Goal: Find specific page/section: Find specific page/section

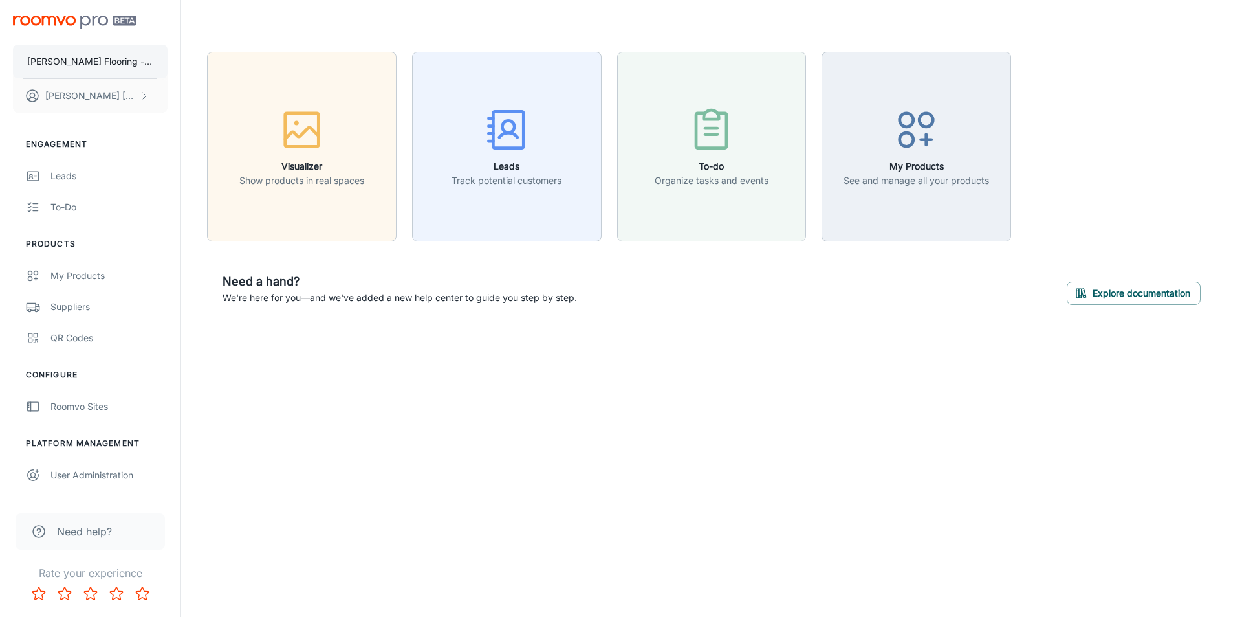
click at [89, 63] on p "Groves Flooring - Test Site" at bounding box center [90, 61] width 126 height 14
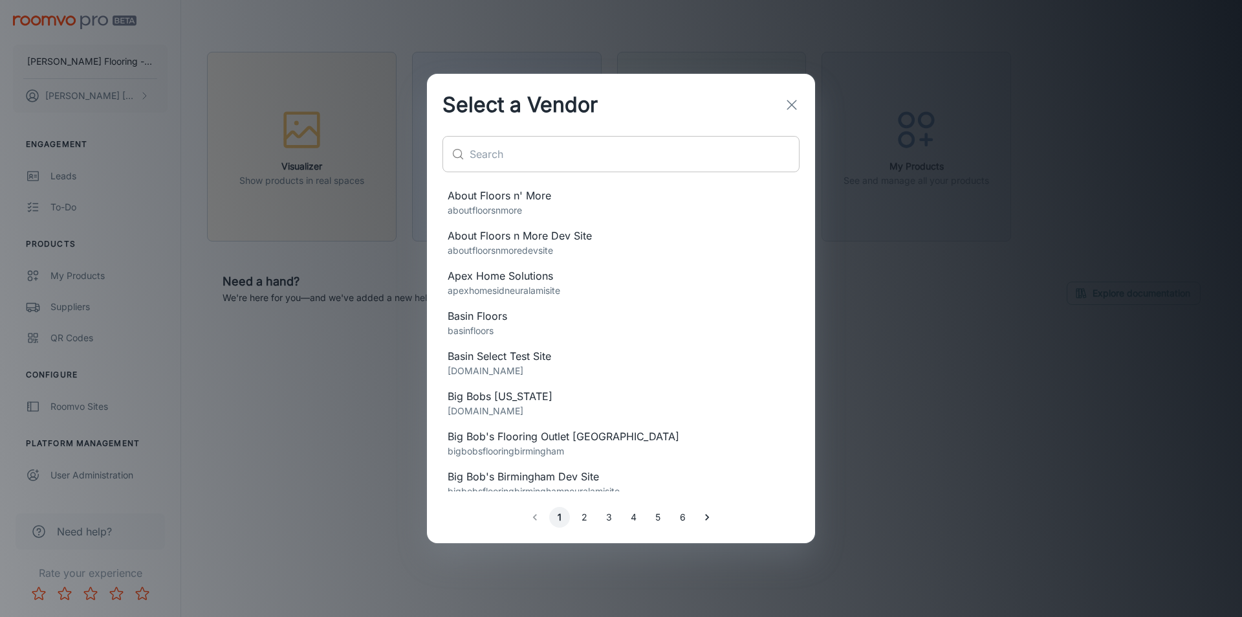
click at [513, 160] on input "text" at bounding box center [635, 154] width 330 height 36
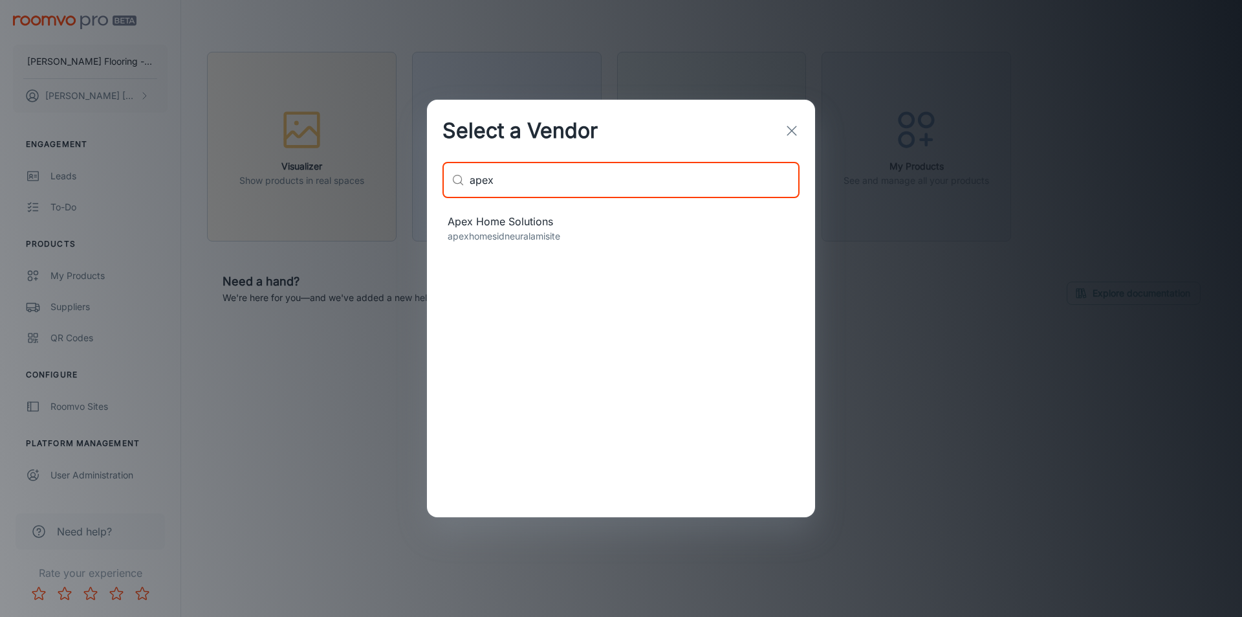
type input "apex"
click at [526, 234] on p "apexhomesidneuralamisite" at bounding box center [621, 236] width 347 height 14
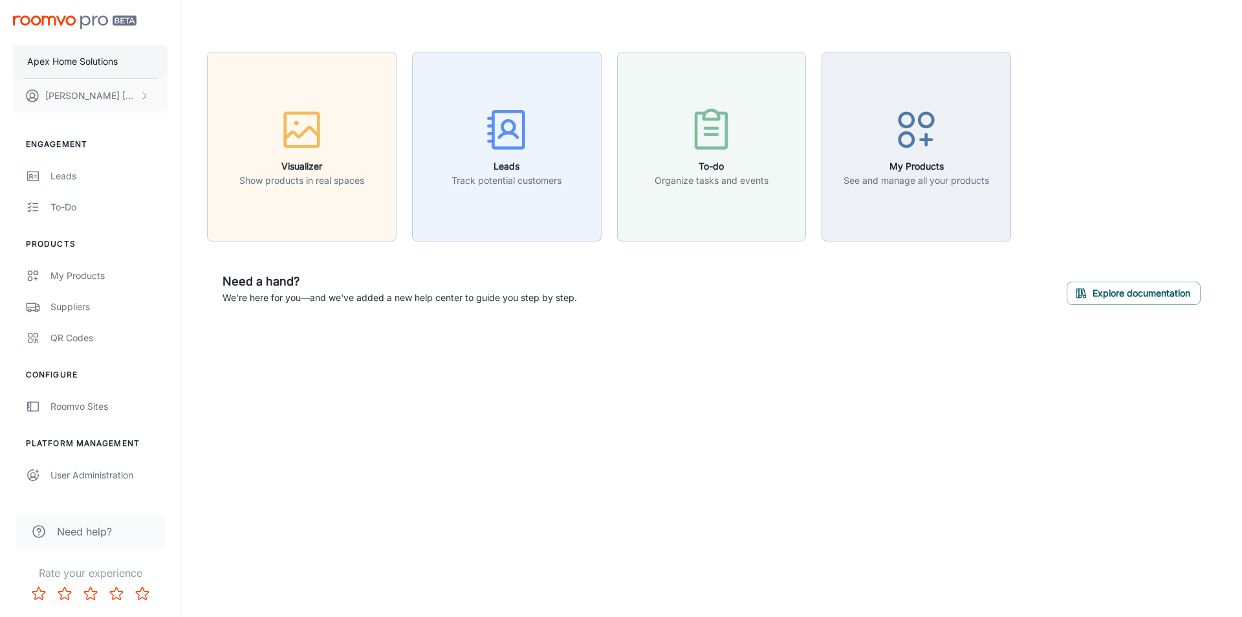
click at [72, 63] on p "Apex Home Solutions" at bounding box center [72, 61] width 91 height 14
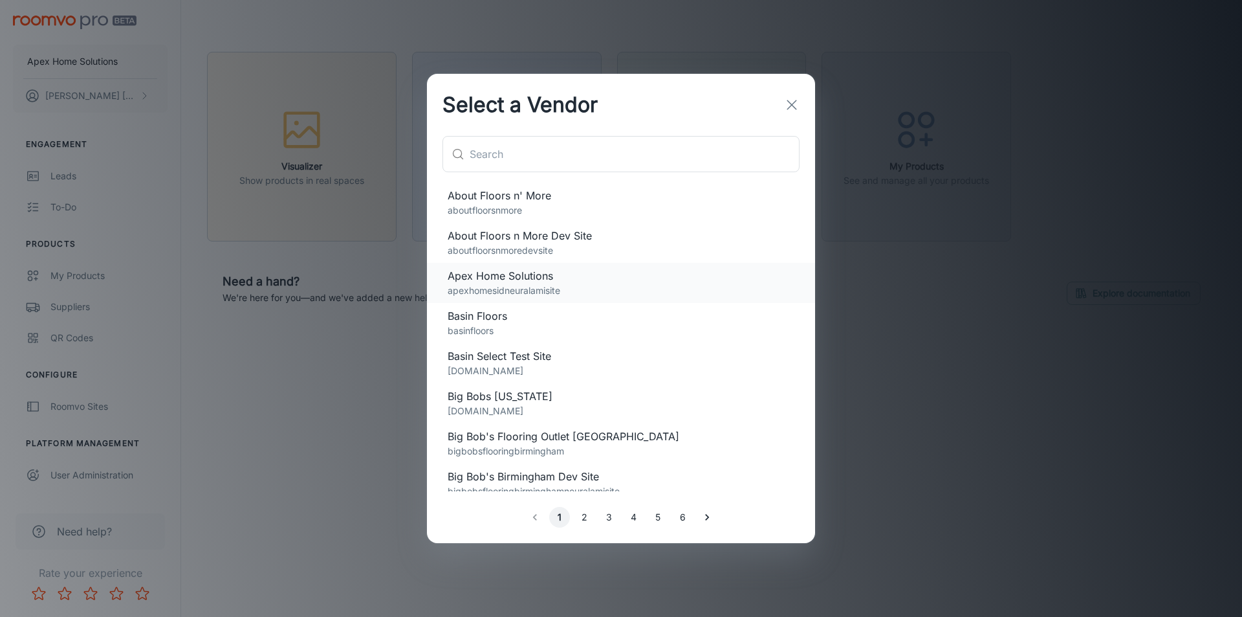
click at [540, 287] on p "apexhomesidneuralamisite" at bounding box center [621, 290] width 347 height 14
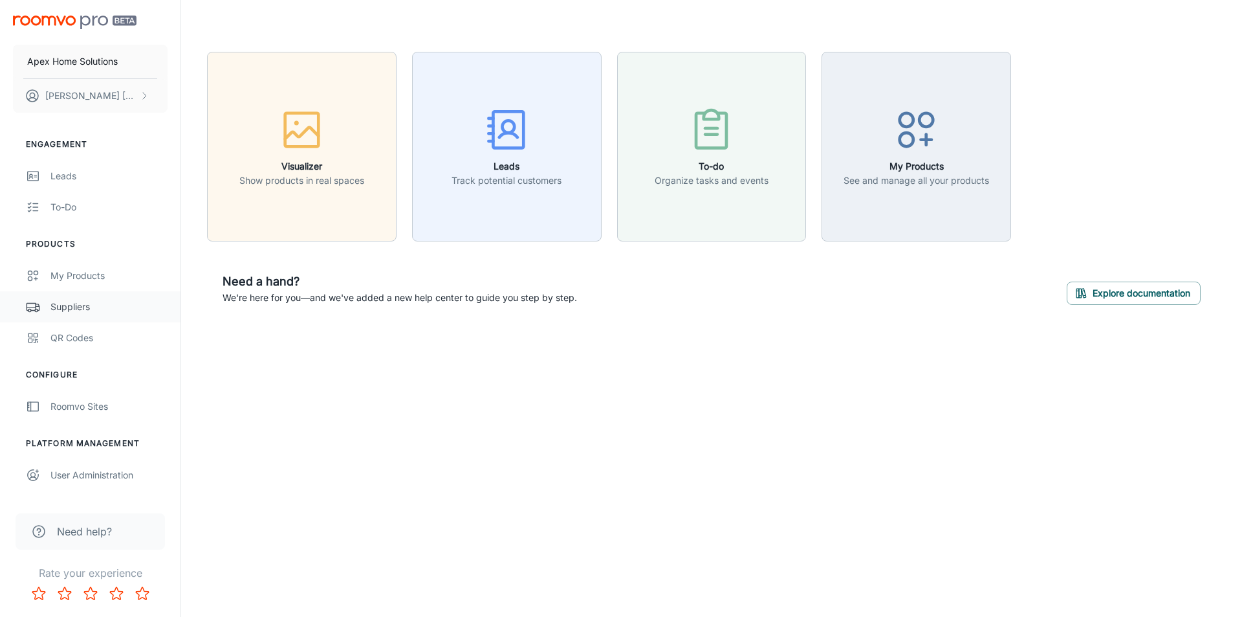
click at [78, 307] on div "Suppliers" at bounding box center [108, 307] width 117 height 14
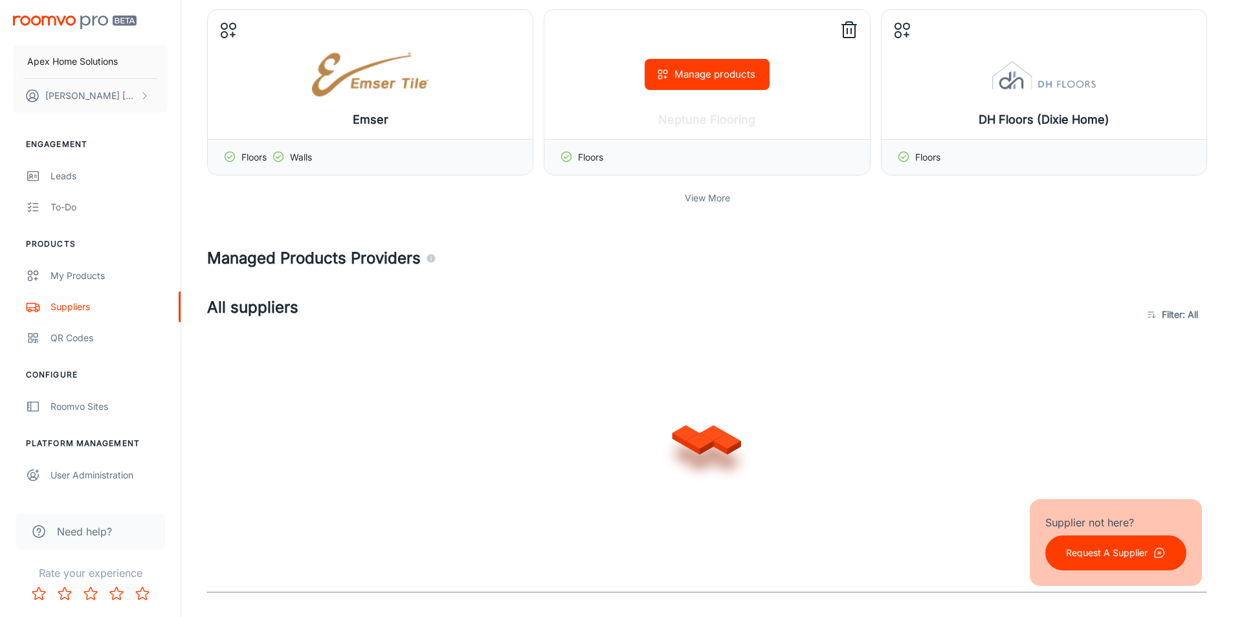
scroll to position [518, 0]
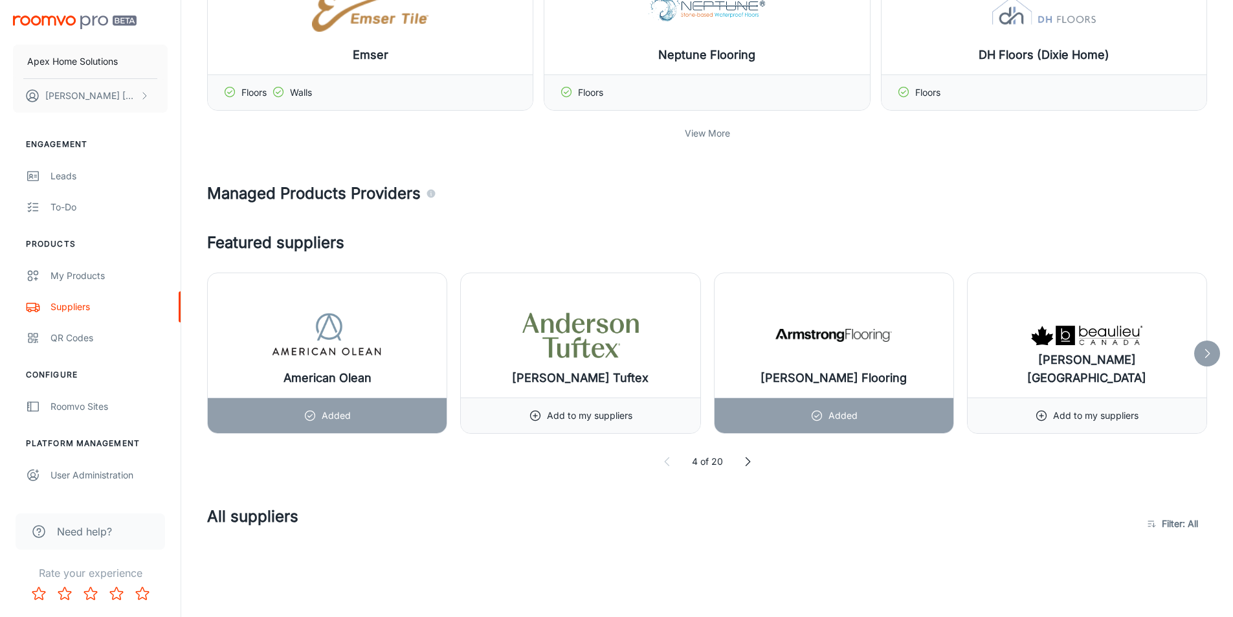
click at [697, 137] on p "View More" at bounding box center [707, 133] width 45 height 14
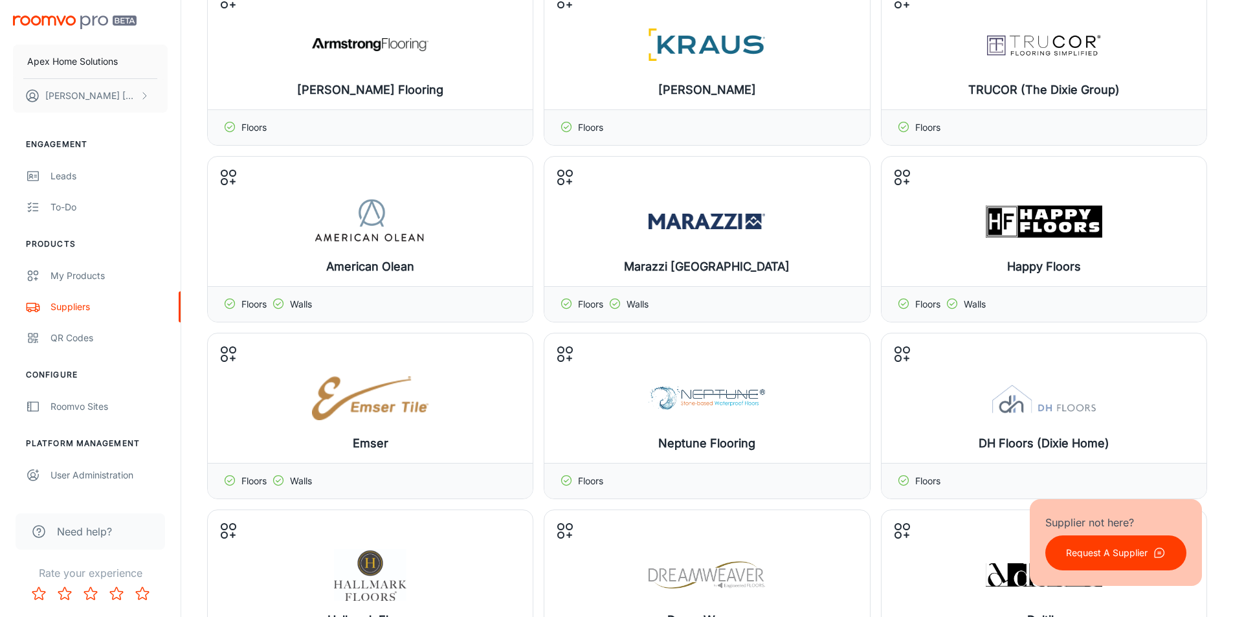
scroll to position [65, 0]
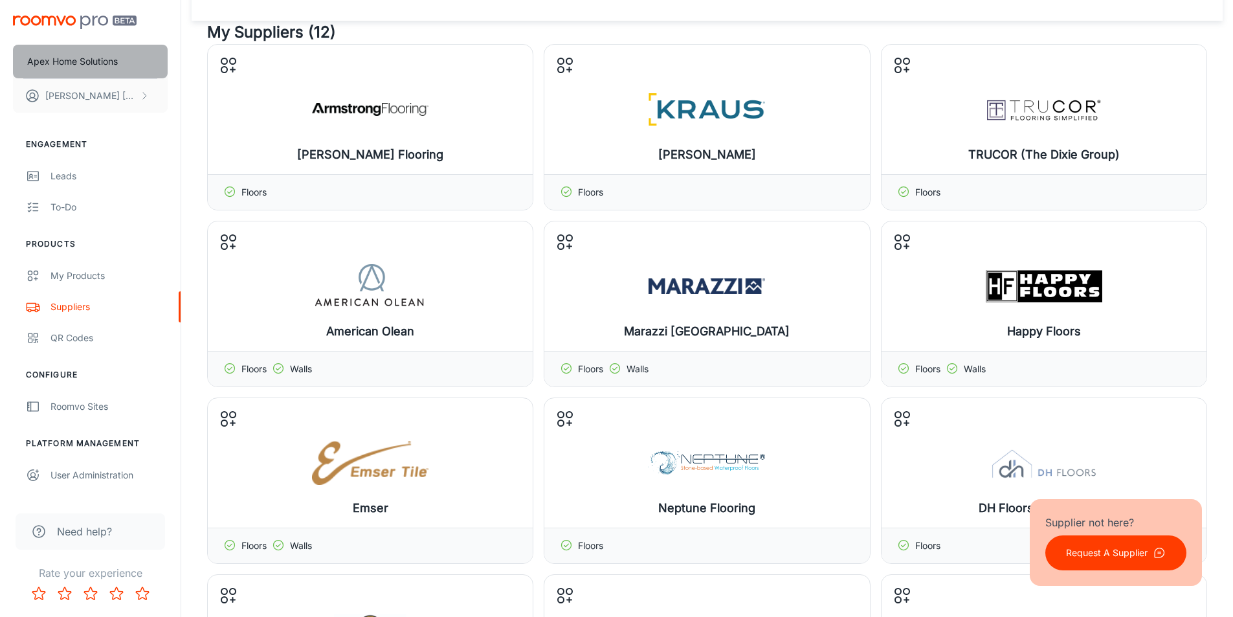
click at [76, 65] on p "Apex Home Solutions" at bounding box center [72, 61] width 91 height 14
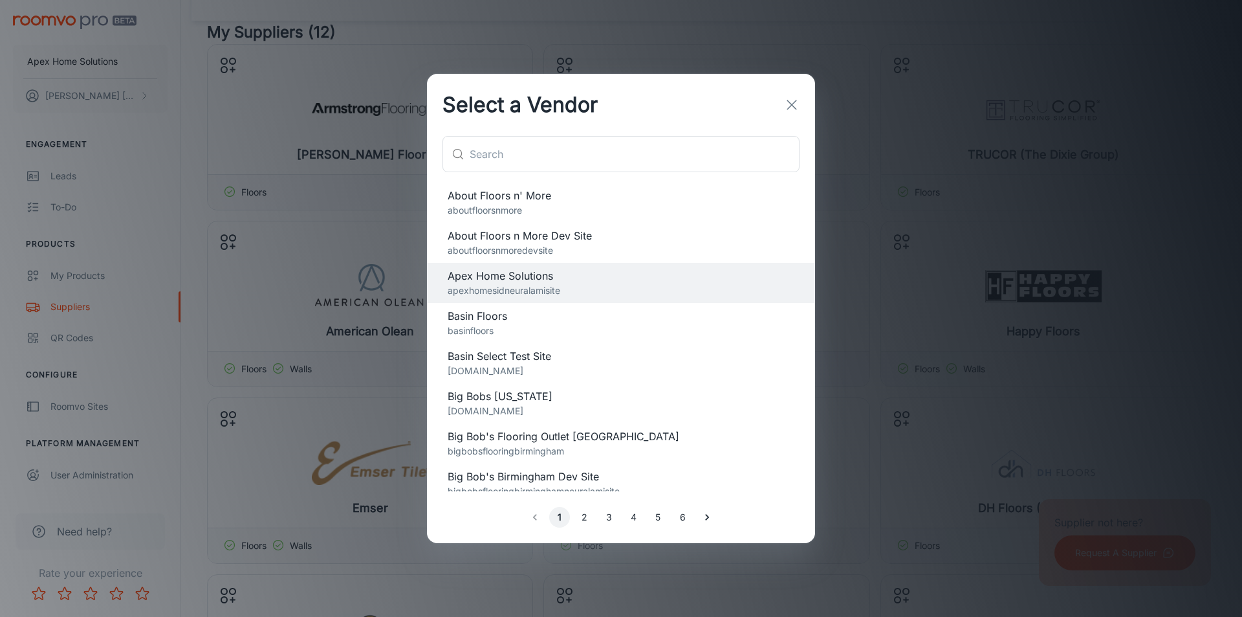
click at [313, 38] on div "Select a Vendor ​ ​ About Floors n' More aboutfloorsnmore About Floors n More D…" at bounding box center [621, 308] width 1242 height 617
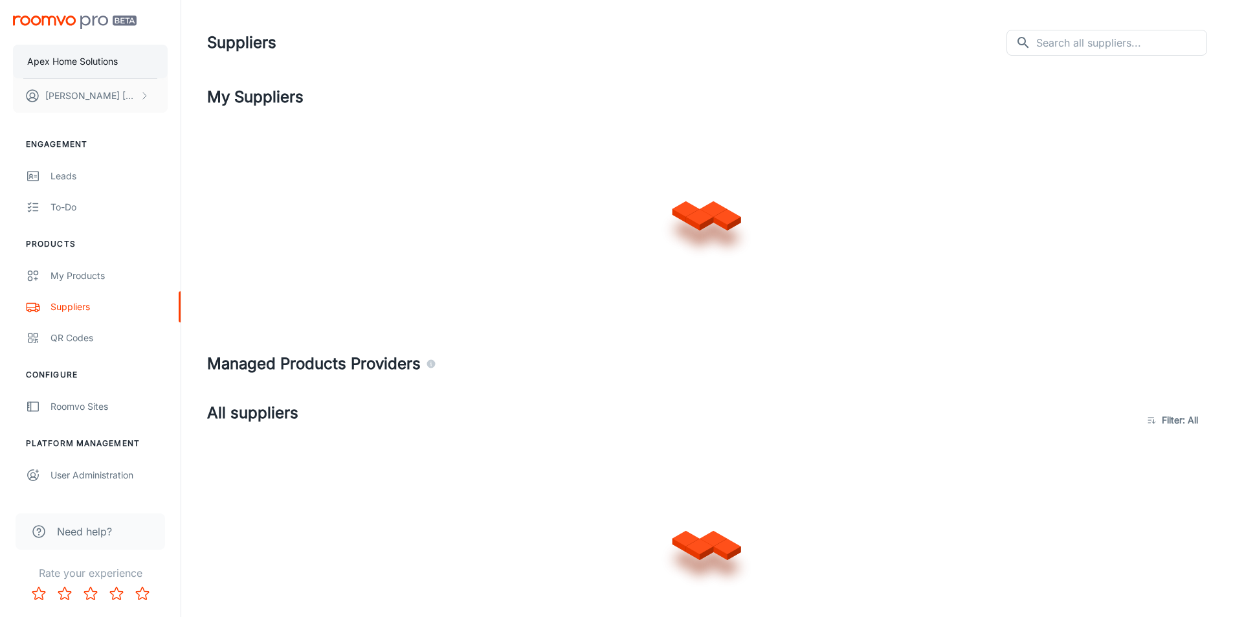
click at [100, 69] on button "Apex Home Solutions" at bounding box center [90, 62] width 155 height 34
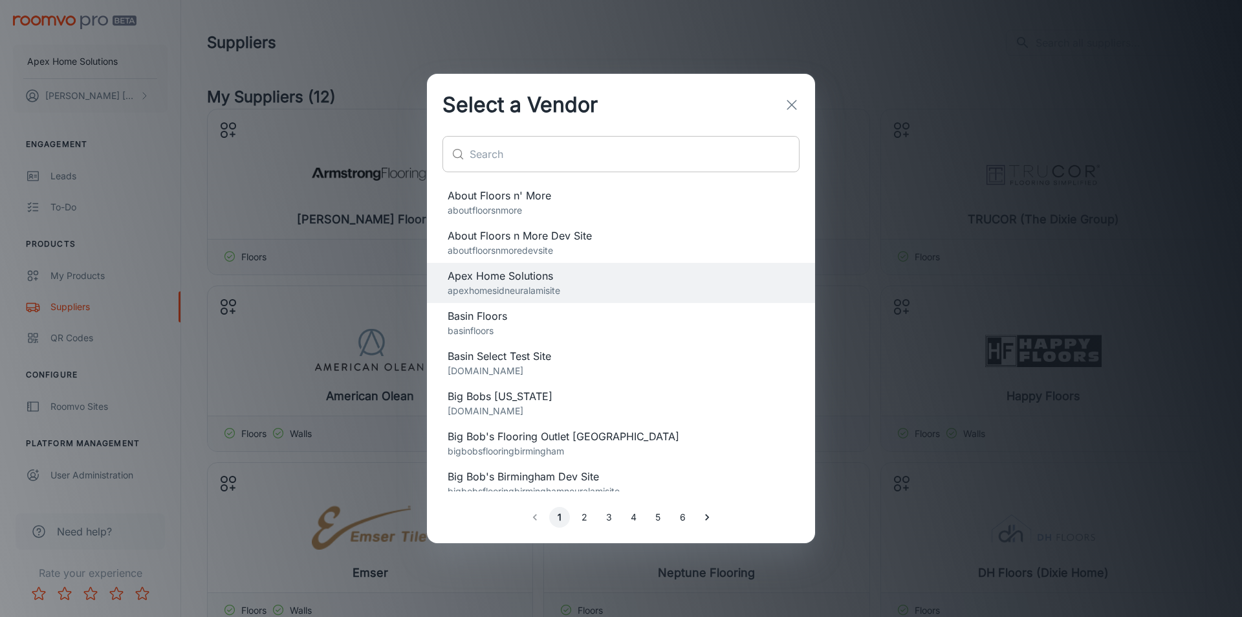
click at [557, 153] on input "text" at bounding box center [635, 154] width 330 height 36
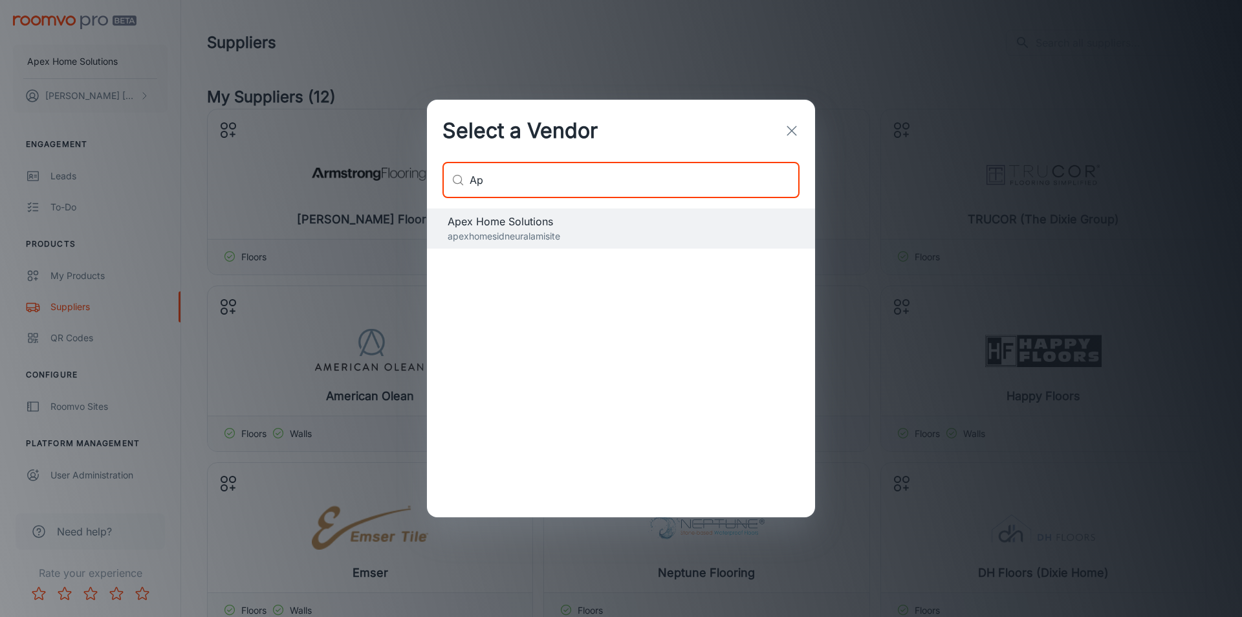
type input "A"
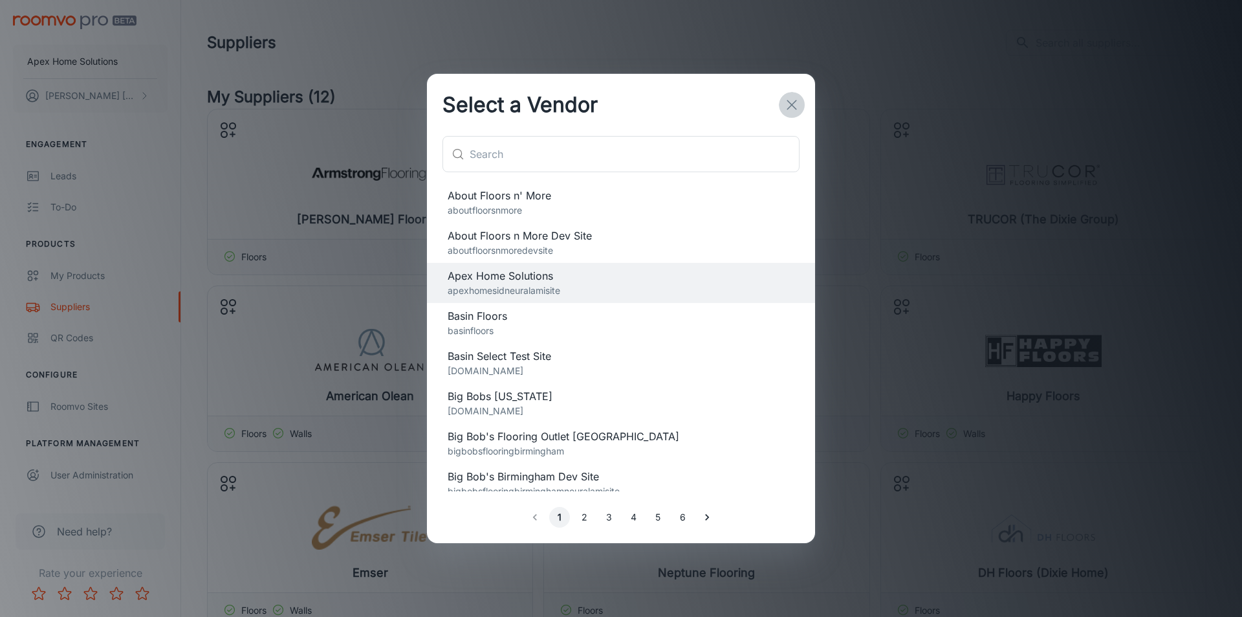
click at [795, 110] on icon "button" at bounding box center [792, 105] width 16 height 16
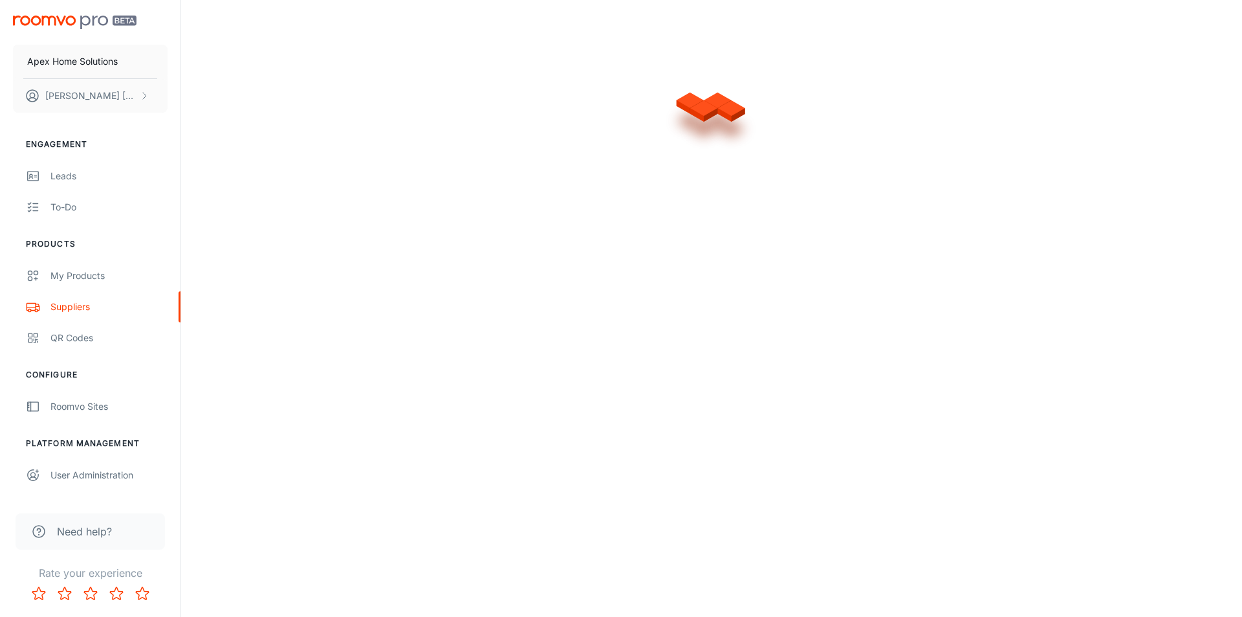
click at [113, 56] on p "Apex Home Solutions" at bounding box center [72, 61] width 91 height 14
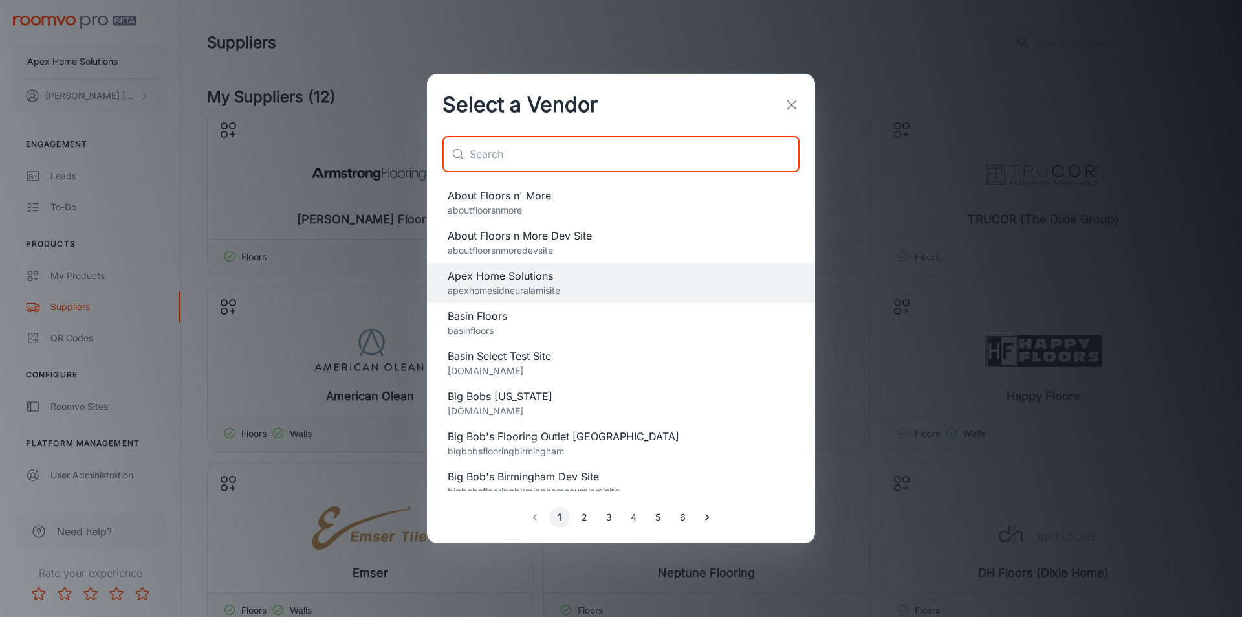
click at [574, 157] on input "text" at bounding box center [635, 154] width 330 height 36
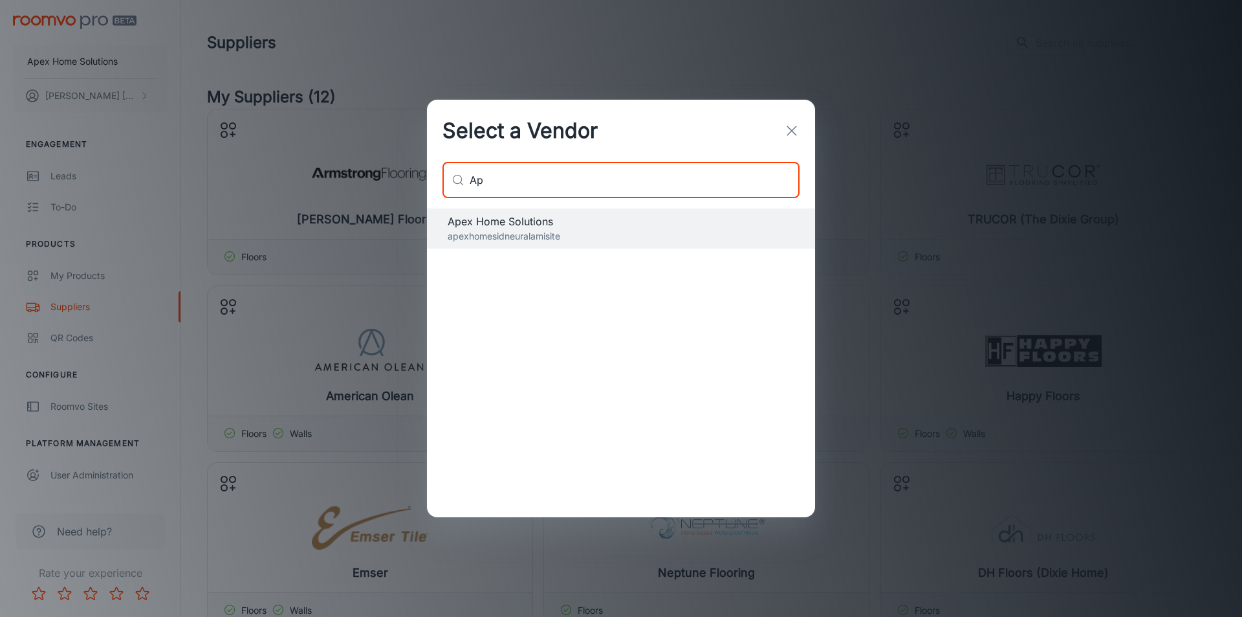
type input "A"
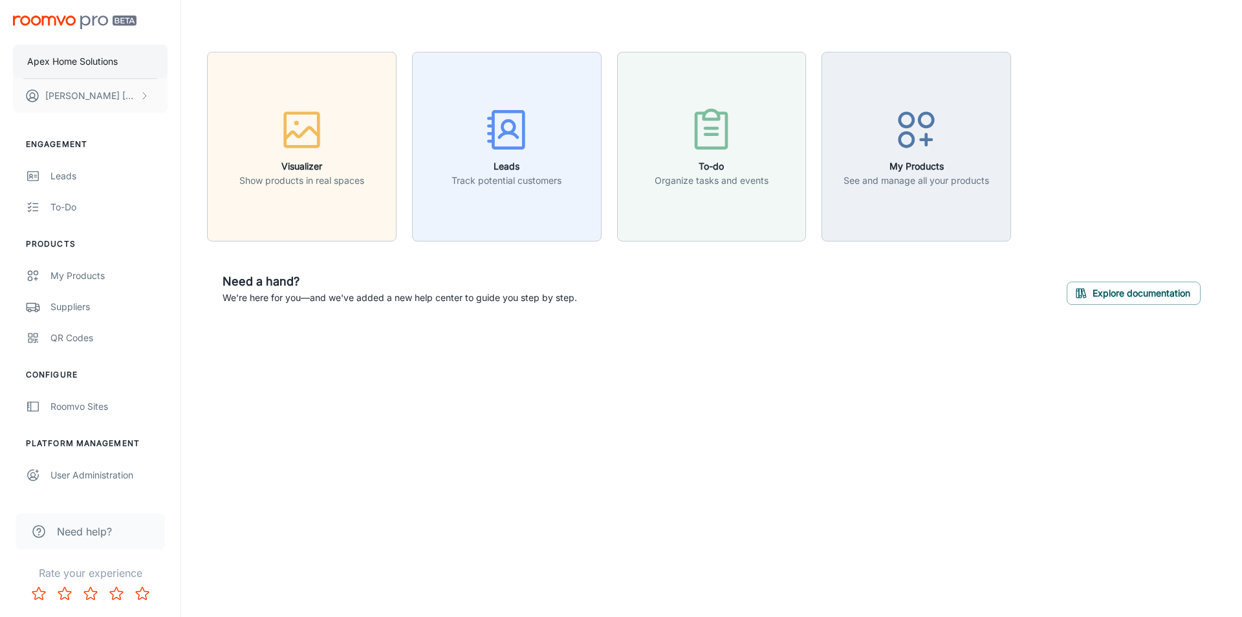
click at [80, 55] on p "Apex Home Solutions" at bounding box center [72, 61] width 91 height 14
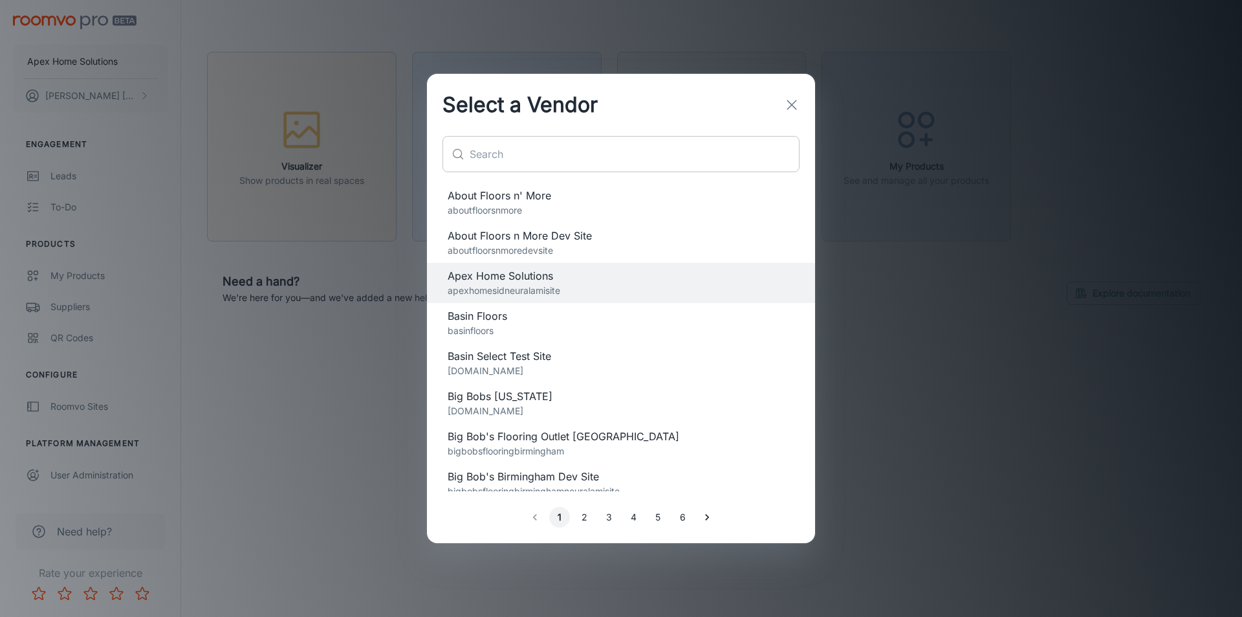
click at [521, 159] on input "text" at bounding box center [635, 154] width 330 height 36
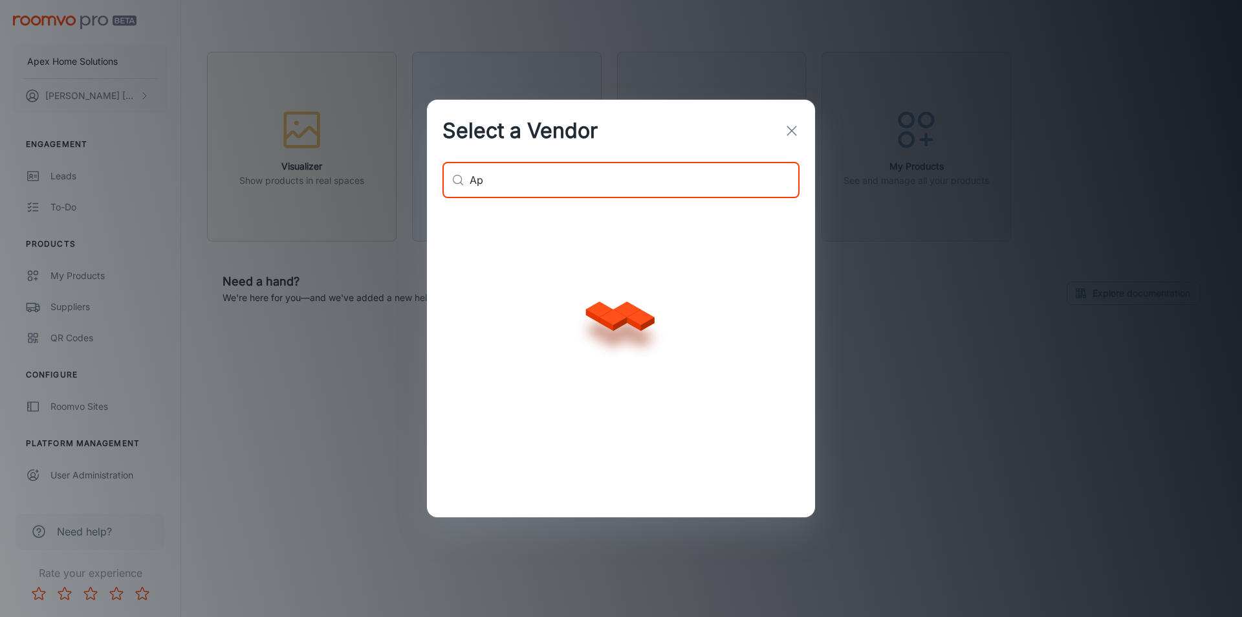
type input "A"
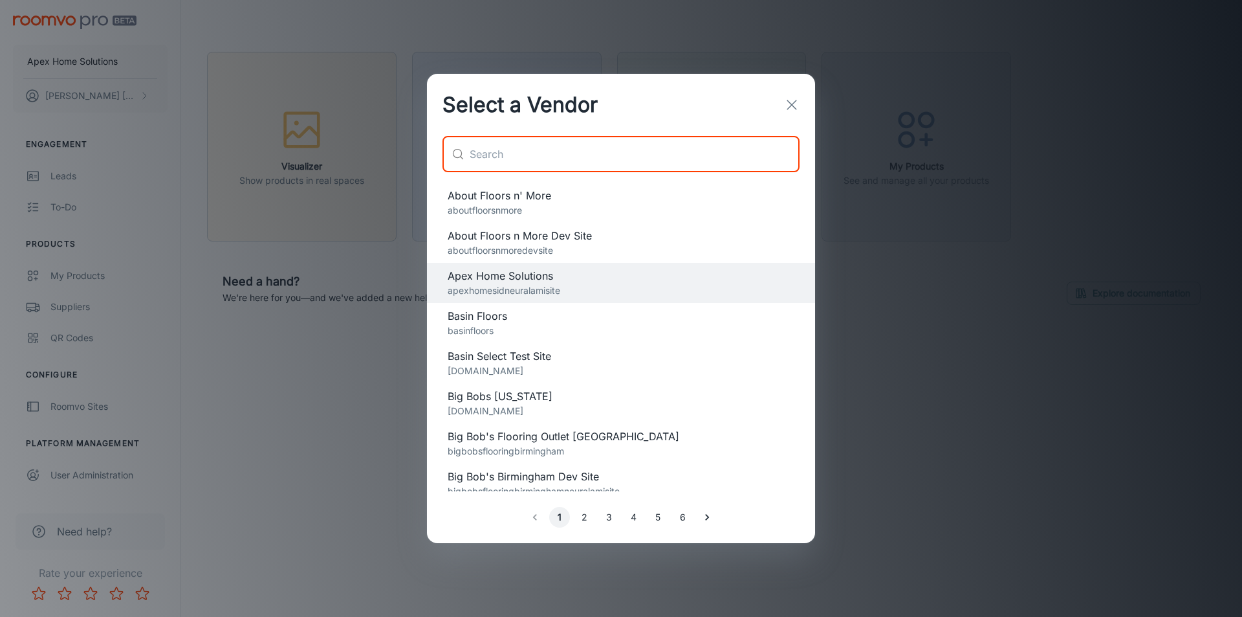
click at [117, 359] on div "Select a Vendor ​ ​ About Floors n' More aboutfloorsnmore About Floors n More D…" at bounding box center [621, 308] width 1242 height 617
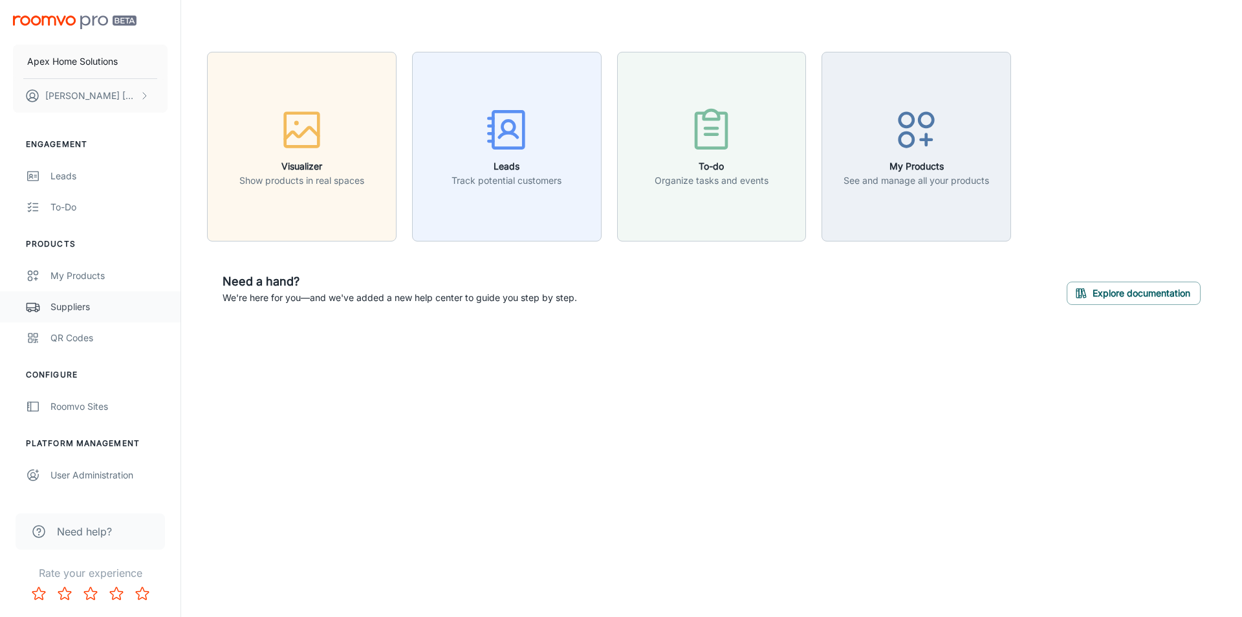
click at [89, 302] on div "Suppliers" at bounding box center [108, 307] width 117 height 14
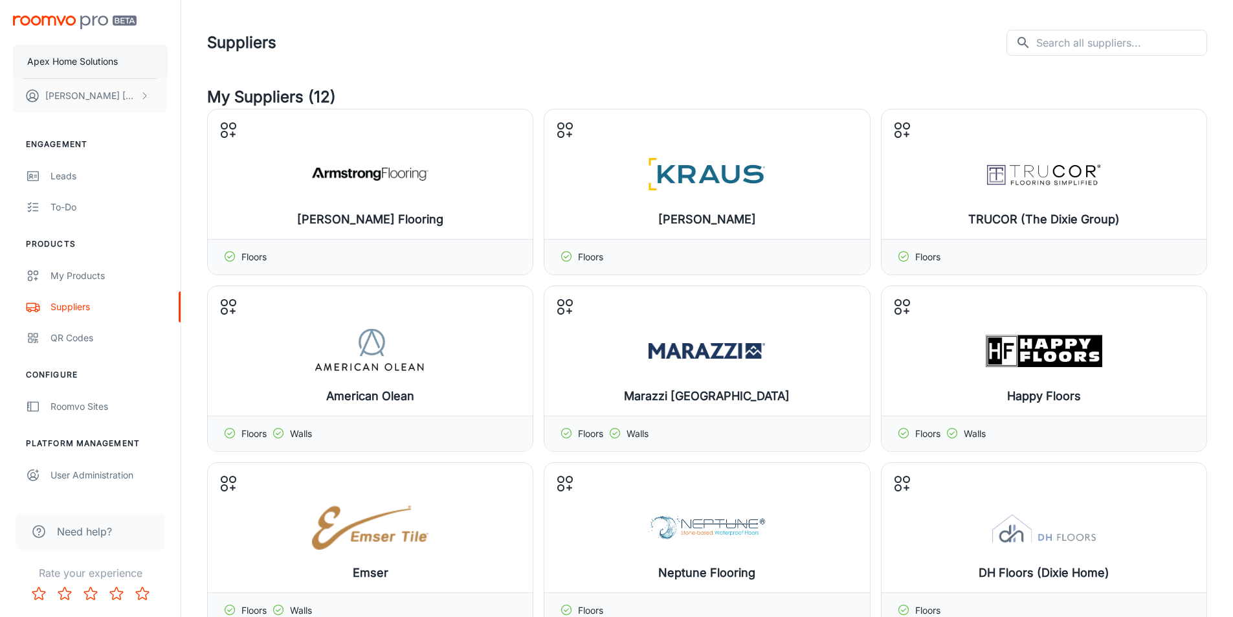
click at [70, 57] on p "Apex Home Solutions" at bounding box center [72, 61] width 91 height 14
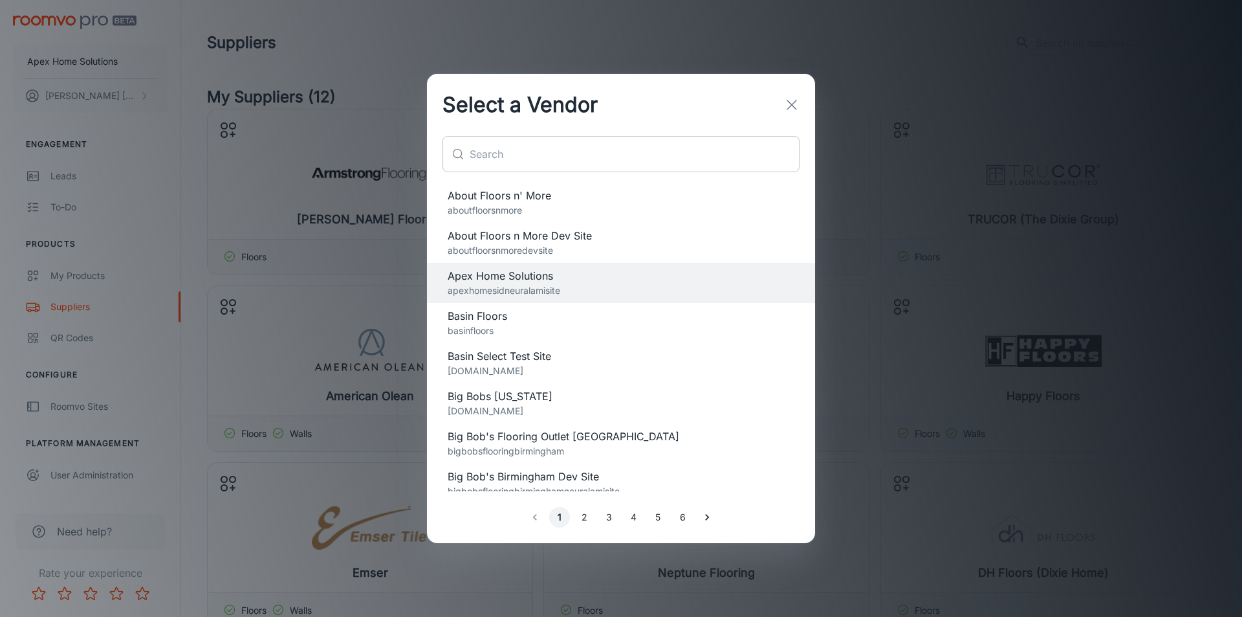
click at [538, 166] on input "text" at bounding box center [635, 154] width 330 height 36
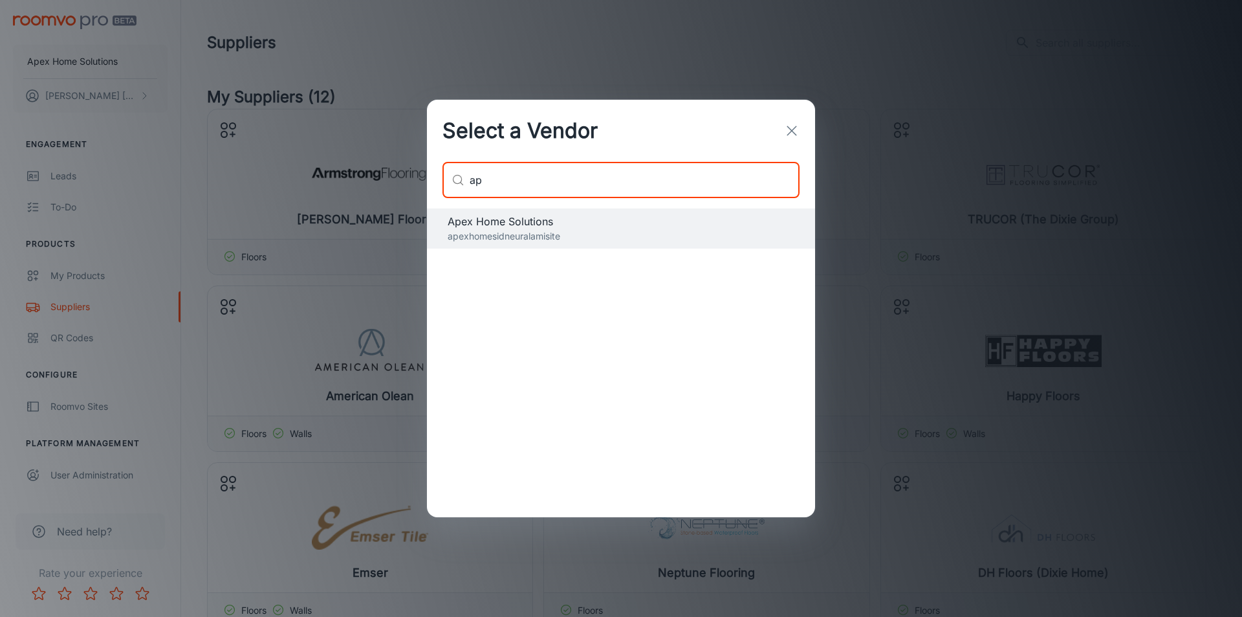
type input "a"
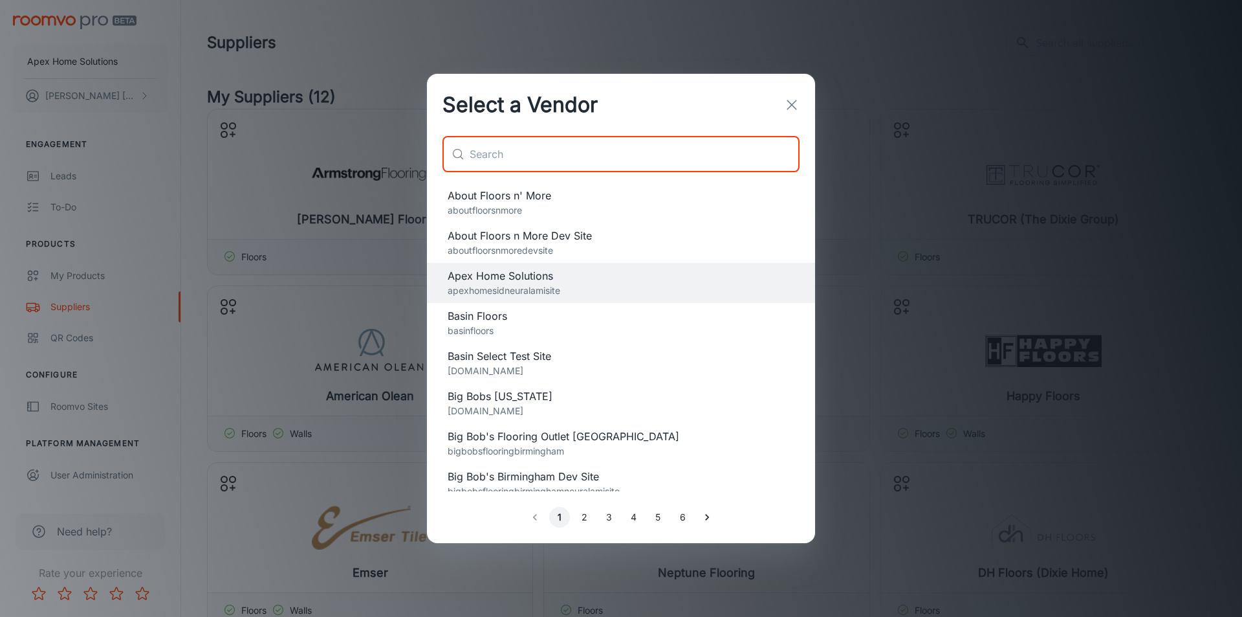
click at [795, 107] on icon "button" at bounding box center [792, 105] width 16 height 16
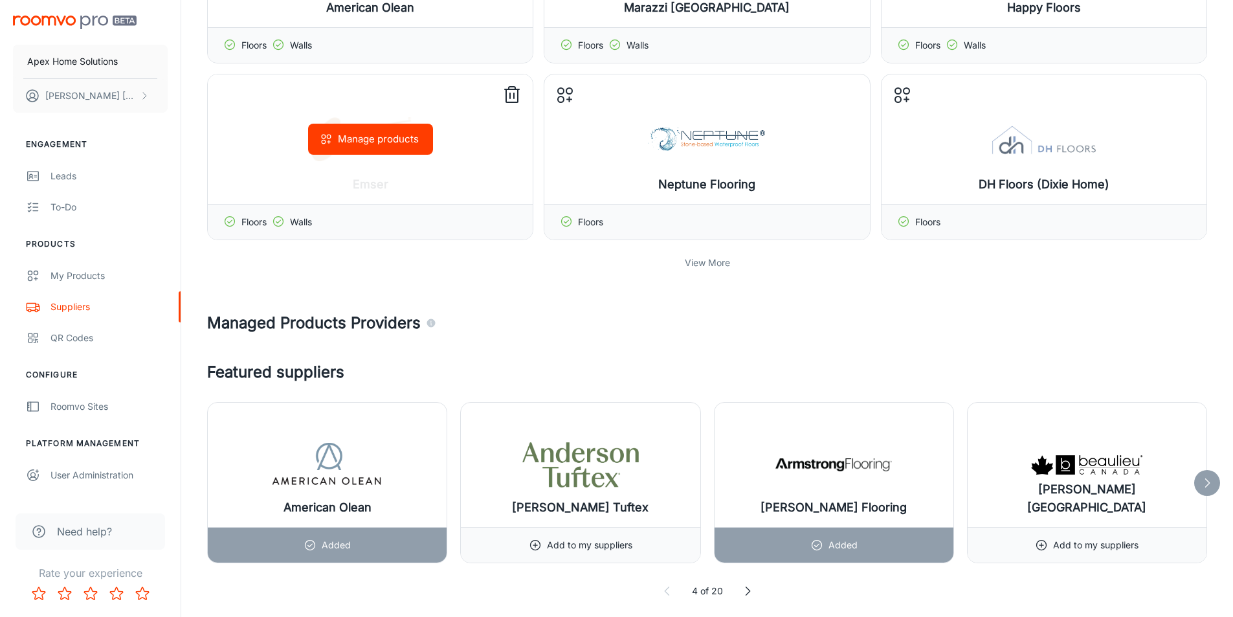
scroll to position [777, 0]
